Goal: Information Seeking & Learning: Learn about a topic

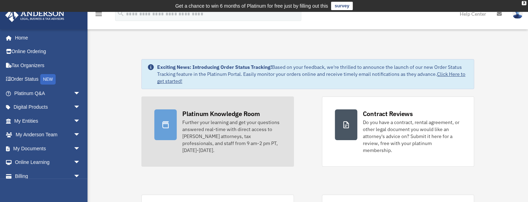
click at [196, 122] on div "Further your learning and get your questions answered real-time with direct acc…" at bounding box center [231, 136] width 99 height 35
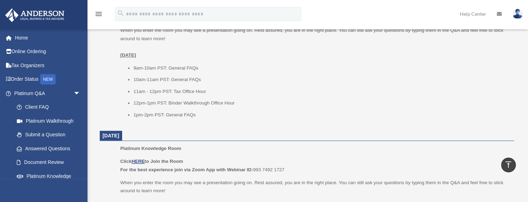
scroll to position [350, 0]
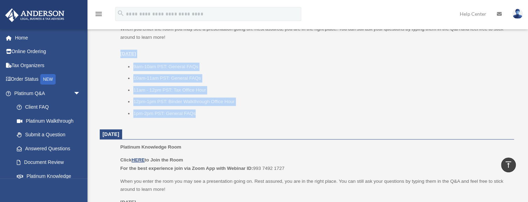
drag, startPoint x: 120, startPoint y: 53, endPoint x: 214, endPoint y: 112, distance: 111.6
click at [214, 112] on ul "Platinum Knowledge Room Click HERE to Join the Room For the best experience joi…" at bounding box center [307, 57] width 405 height 132
copy div "Tuesday, September 2 9am-10am PST: General FAQs 10am-11am PST: General FAQs 11a…"
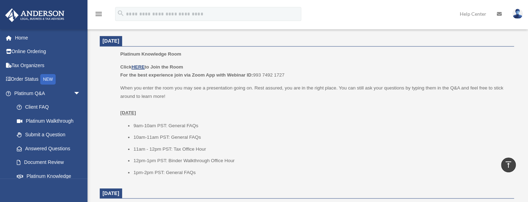
scroll to position [303, 0]
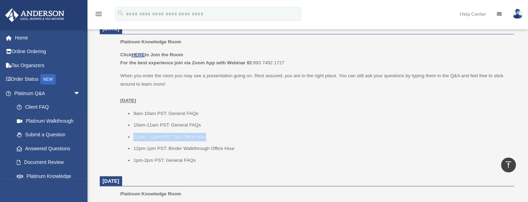
drag, startPoint x: 210, startPoint y: 137, endPoint x: 204, endPoint y: 121, distance: 17.3
click at [204, 121] on ul "9am-10am PST: General FAQs 10am-11am PST: General FAQs 11am - 12pm PST: Tax Off…" at bounding box center [314, 137] width 389 height 55
